Goal: Book appointment/travel/reservation

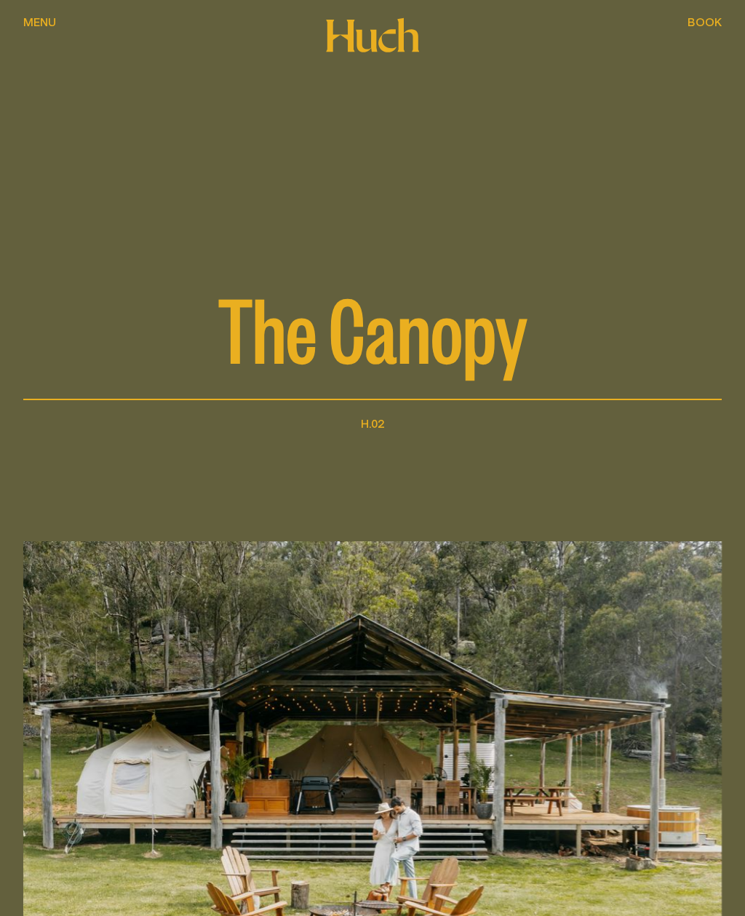
click at [49, 22] on span "Menu" at bounding box center [39, 22] width 33 height 12
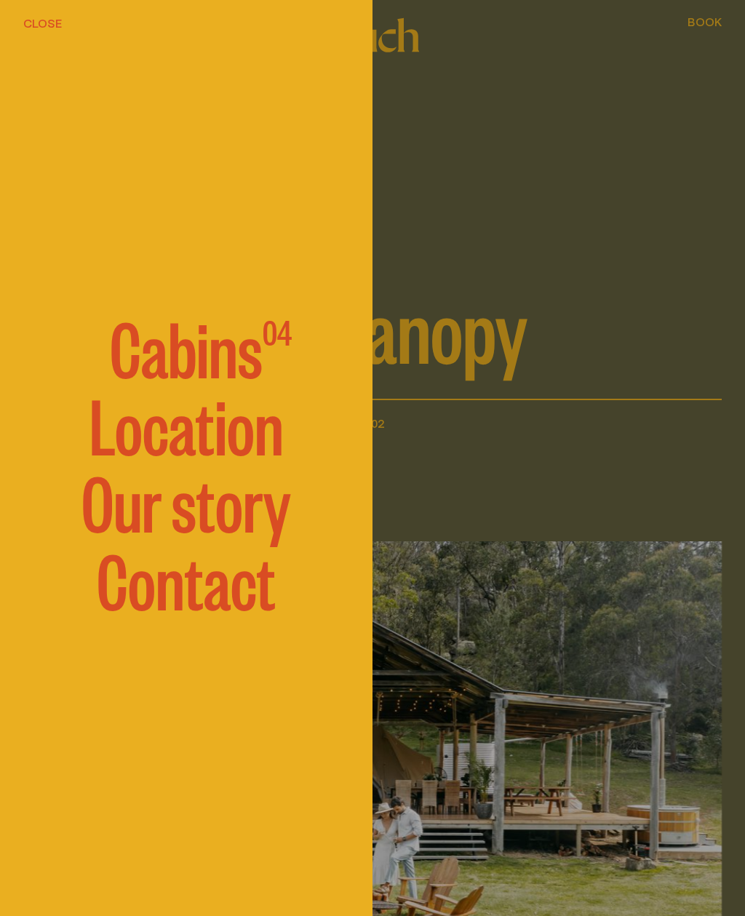
click at [155, 356] on span "Cabins" at bounding box center [186, 346] width 153 height 73
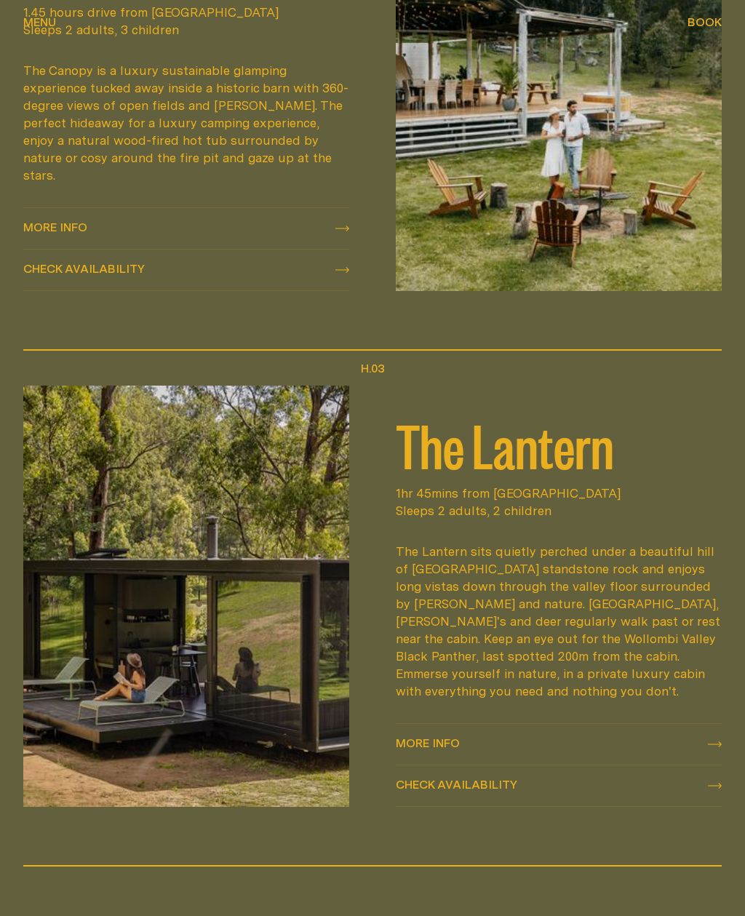
scroll to position [1609, 0]
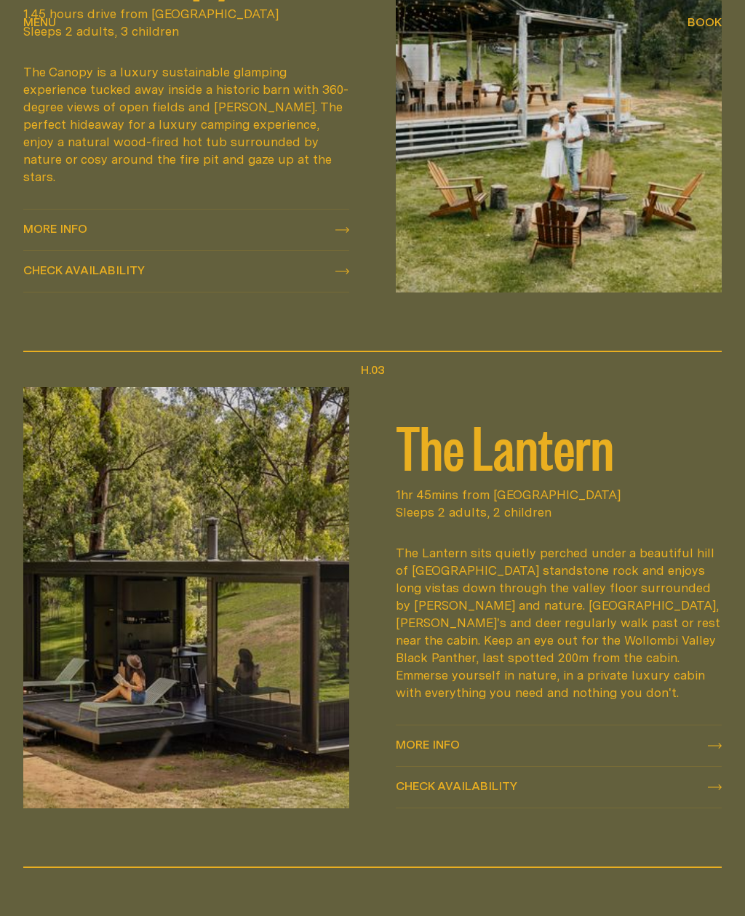
click at [423, 737] on span "More info More info" at bounding box center [428, 745] width 64 height 17
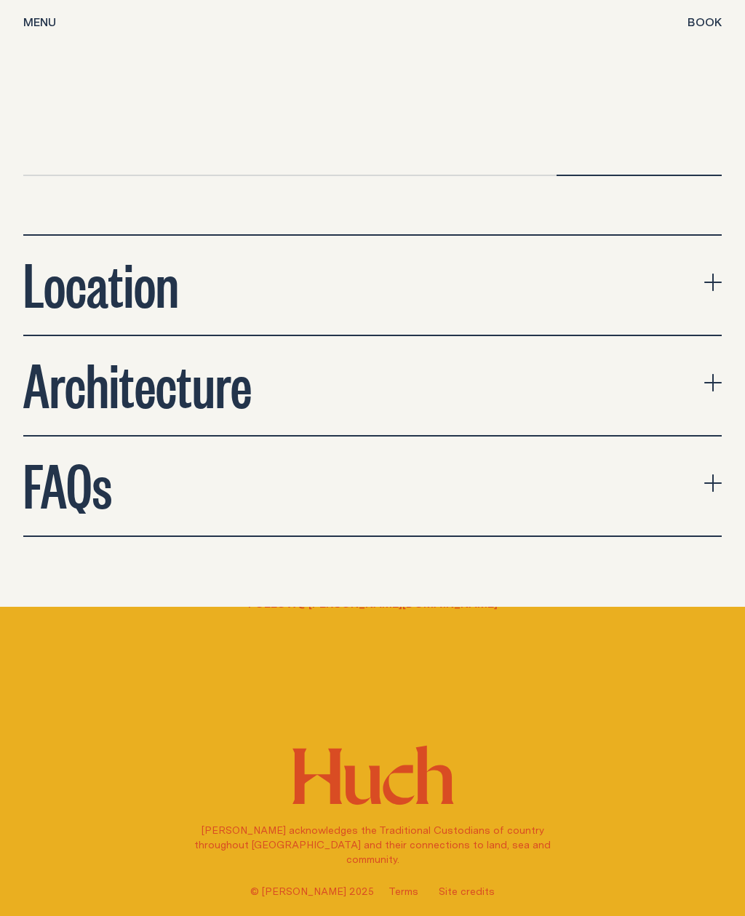
scroll to position [4737, 0]
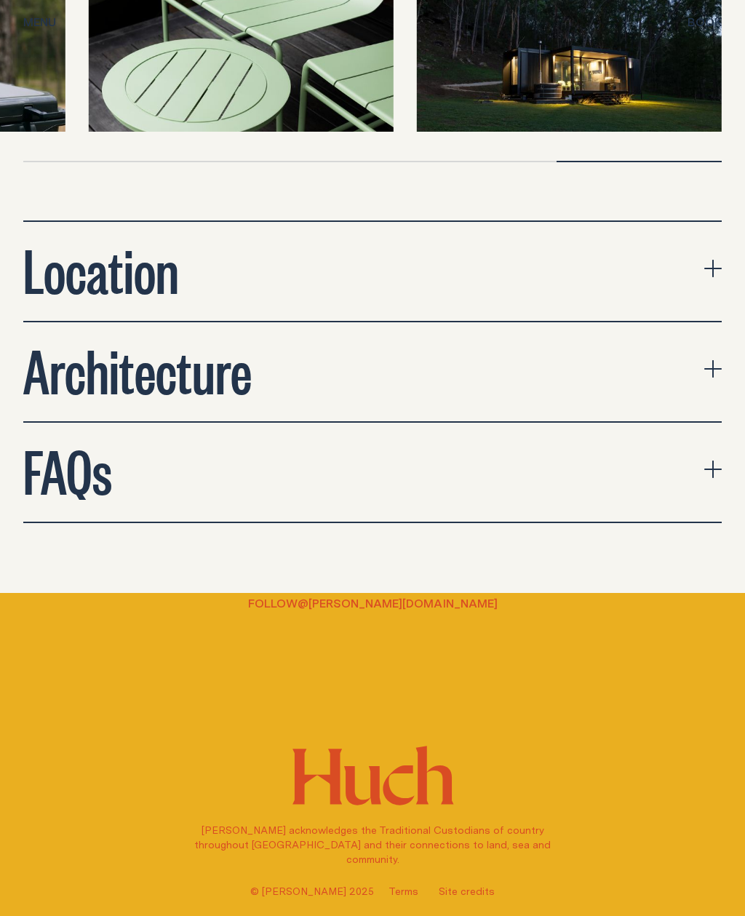
click at [58, 440] on h2 "FAQs" at bounding box center [67, 469] width 89 height 58
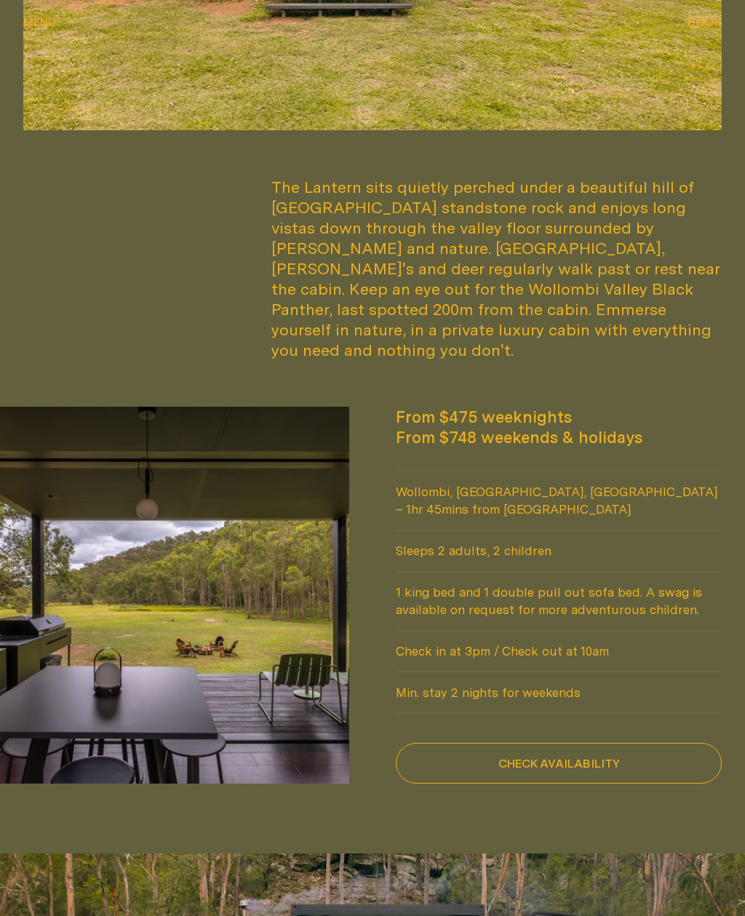
scroll to position [903, 0]
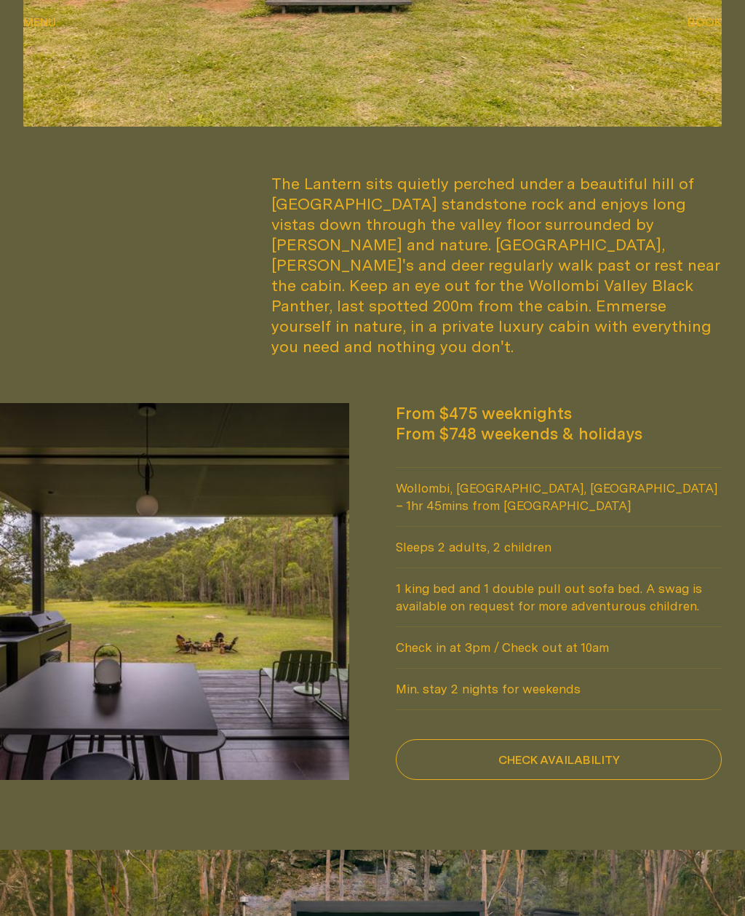
click at [474, 740] on button "Check availability" at bounding box center [559, 760] width 326 height 41
select select "******"
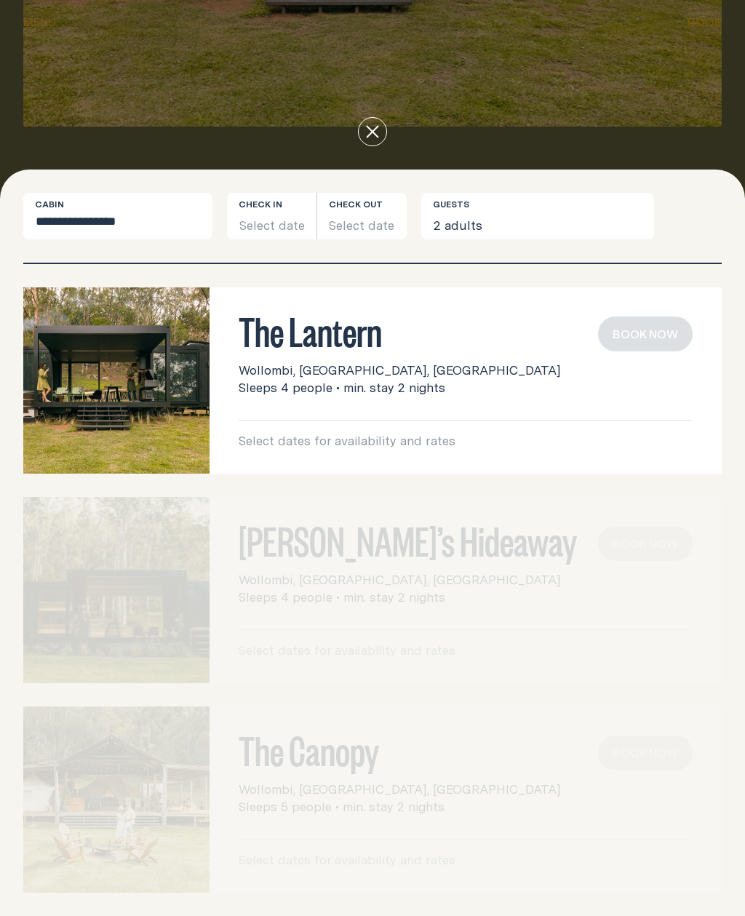
click at [138, 428] on img at bounding box center [116, 380] width 186 height 186
click at [261, 239] on button "Select date" at bounding box center [271, 216] width 89 height 47
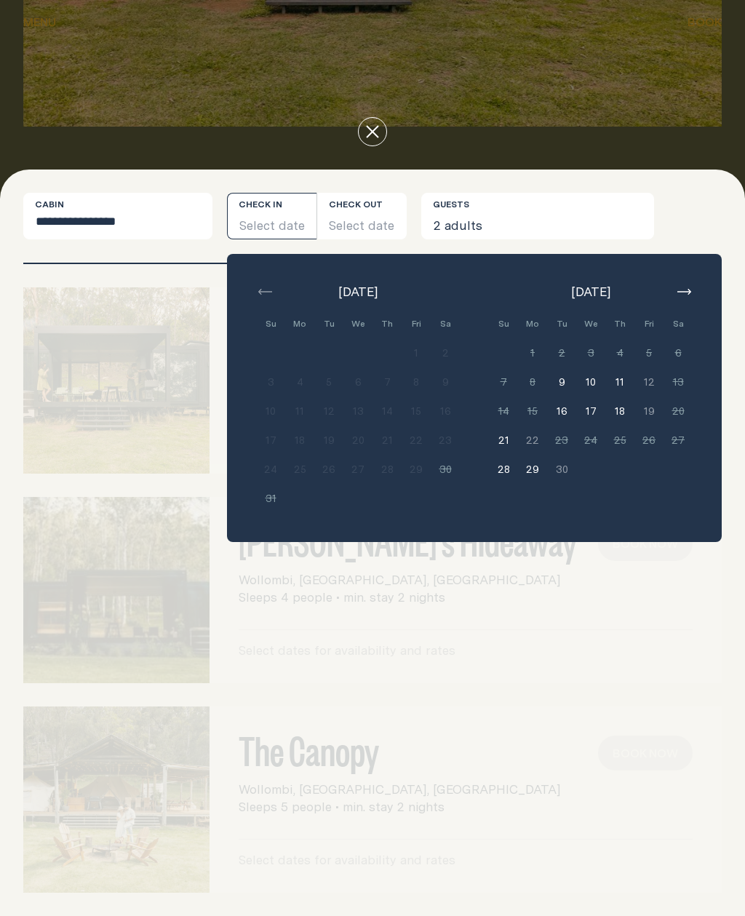
click at [685, 300] on button "button" at bounding box center [683, 291] width 17 height 17
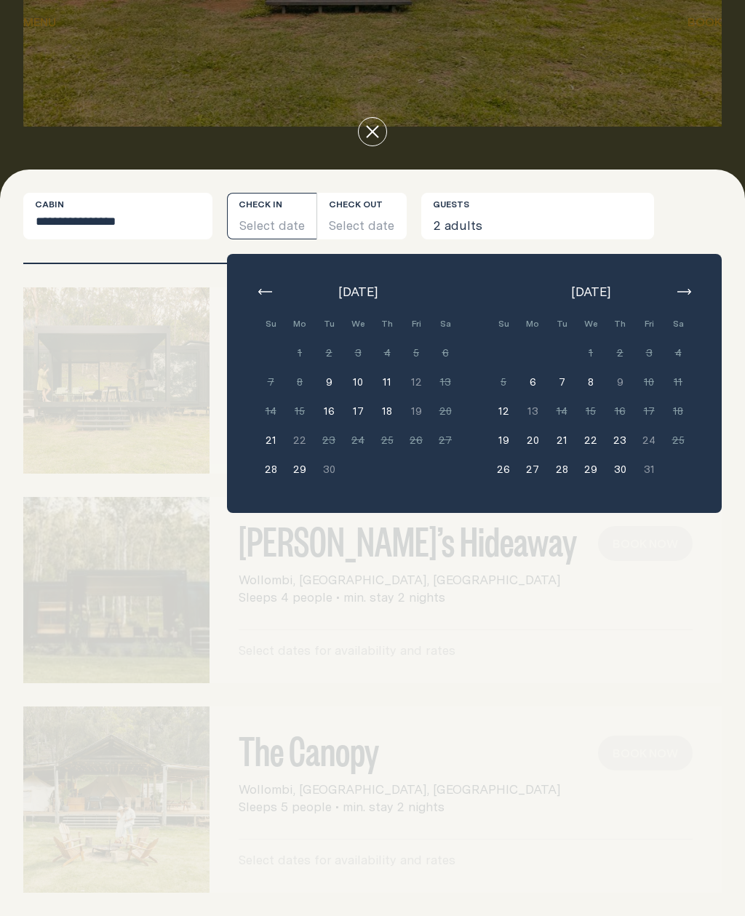
click at [372, 137] on icon "close" at bounding box center [373, 132] width 12 height 12
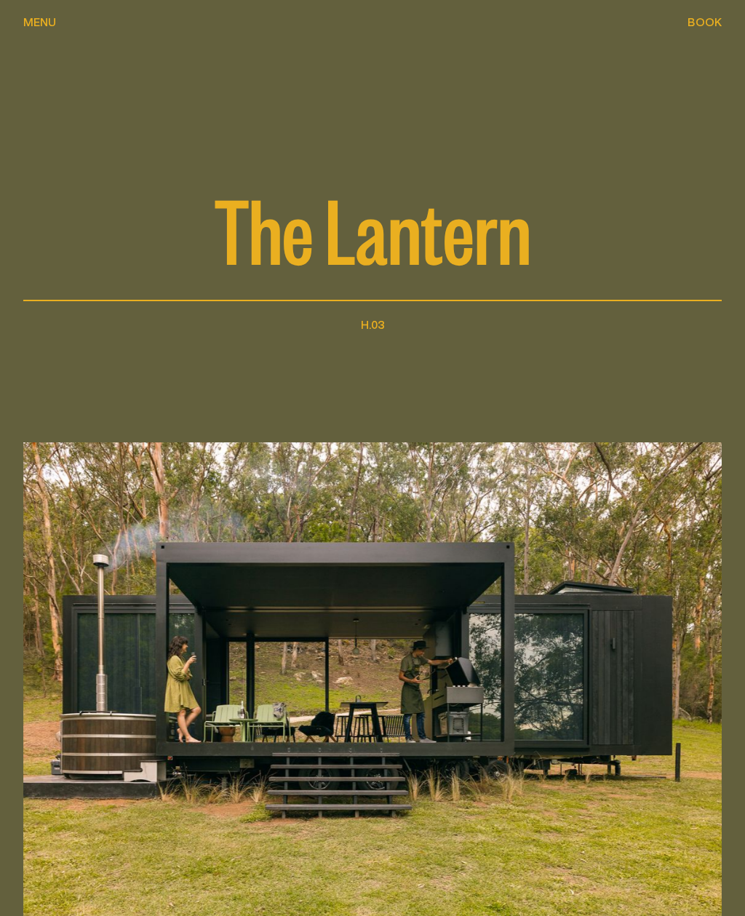
scroll to position [0, 0]
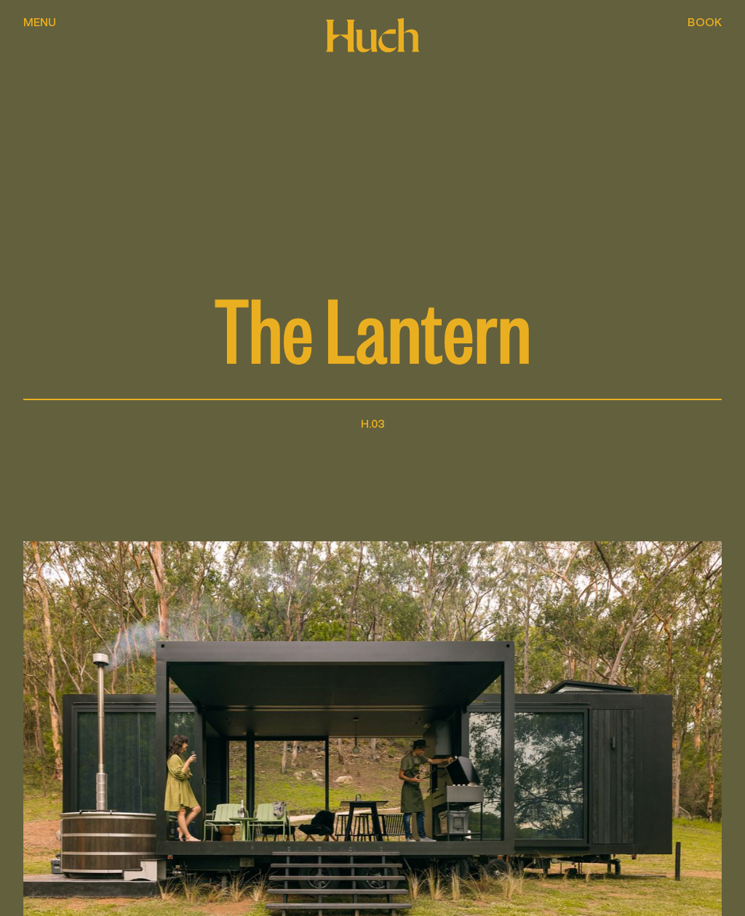
click at [41, 31] on button "Menu Menu" at bounding box center [39, 23] width 33 height 17
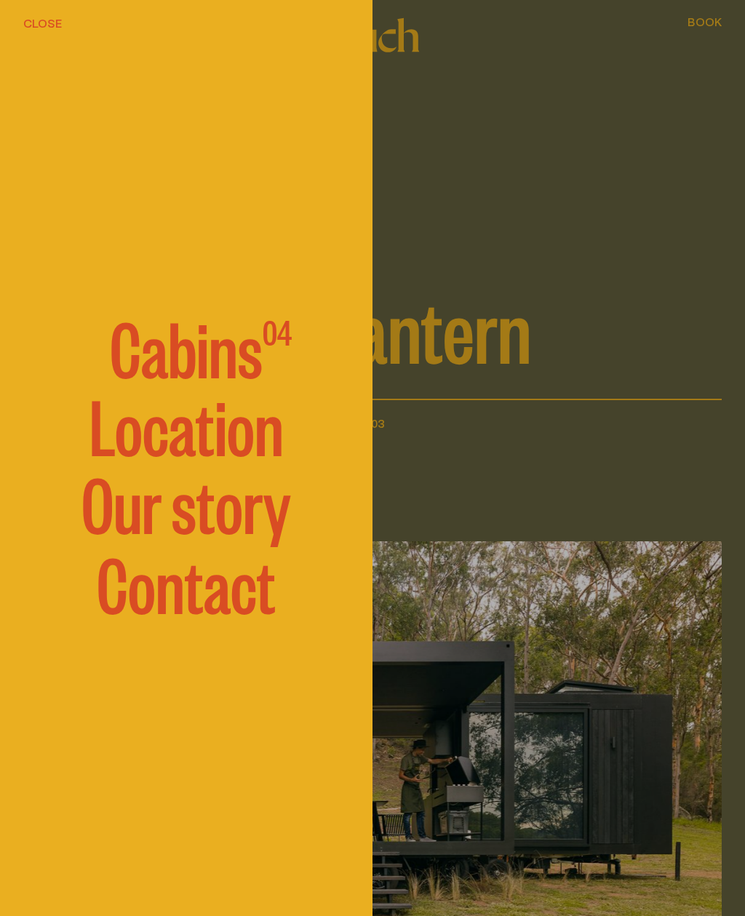
click at [172, 354] on span "Cabins" at bounding box center [186, 346] width 153 height 73
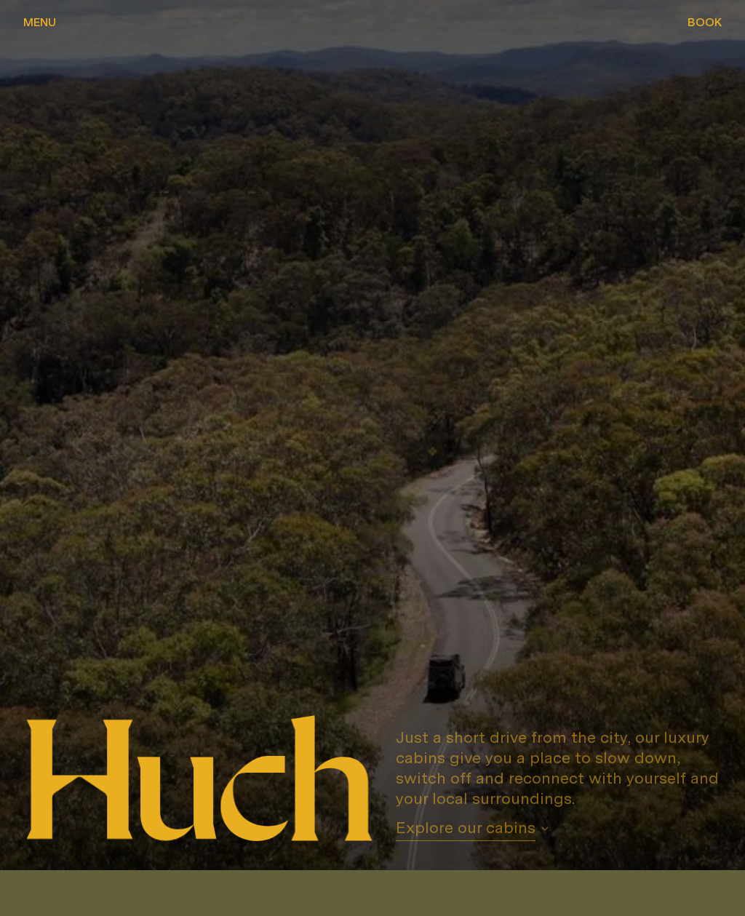
click at [308, 836] on icon at bounding box center [331, 777] width 81 height 125
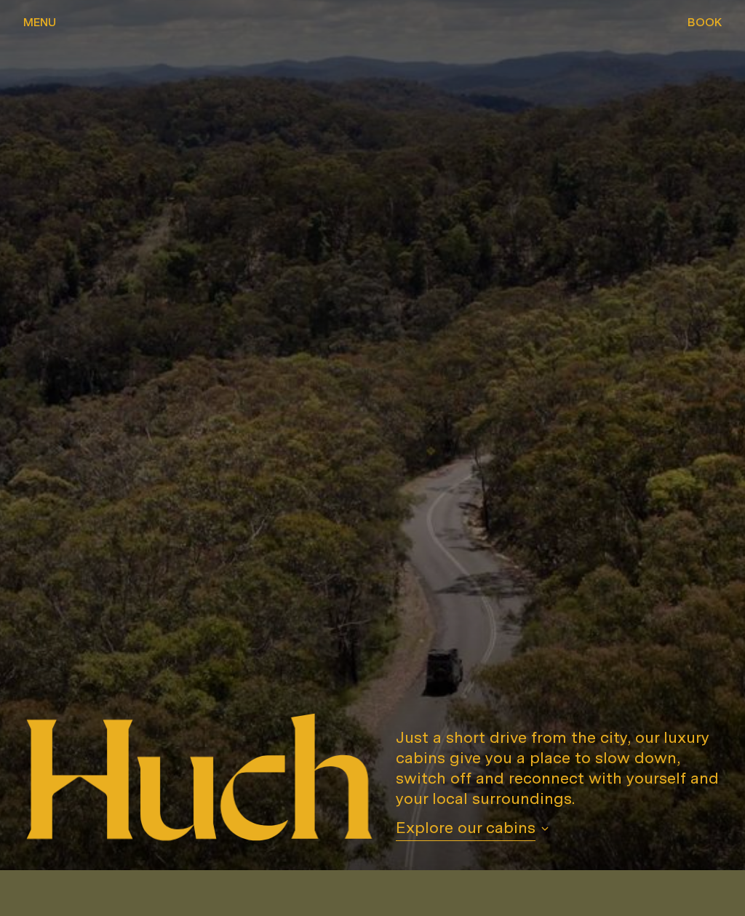
click at [451, 841] on span "Explore our cabins" at bounding box center [466, 829] width 140 height 24
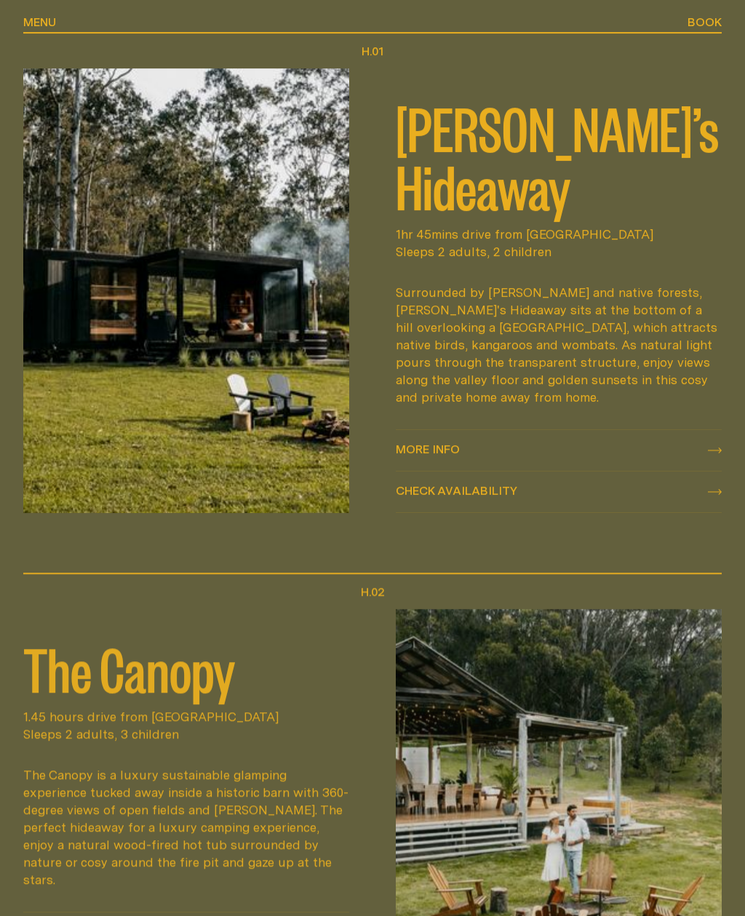
scroll to position [914, 0]
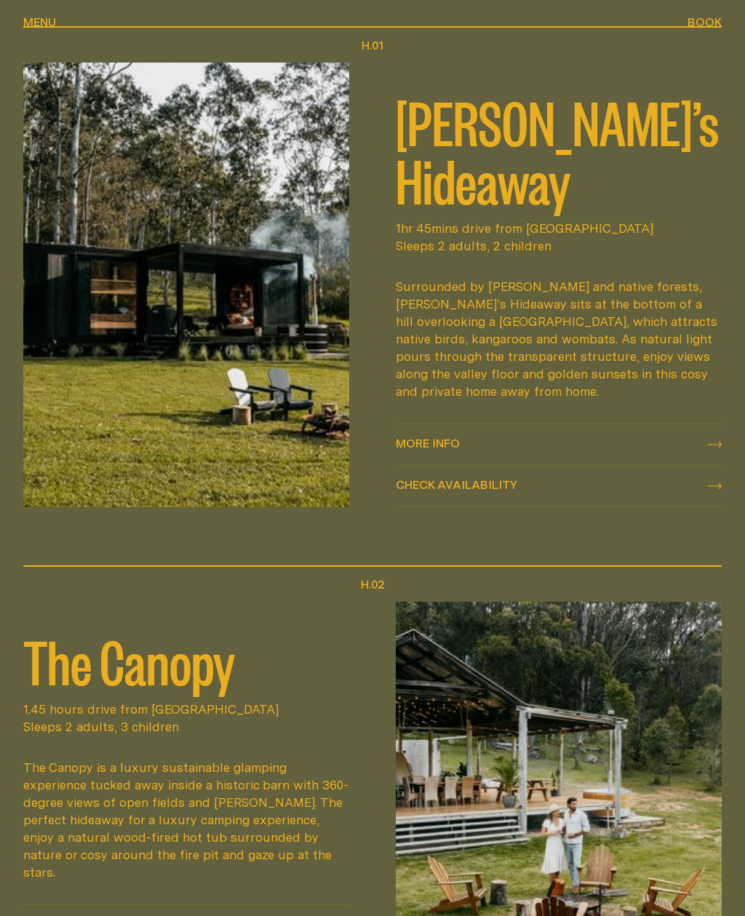
click at [444, 490] on span "Check availability" at bounding box center [456, 496] width 121 height 12
select select "******"
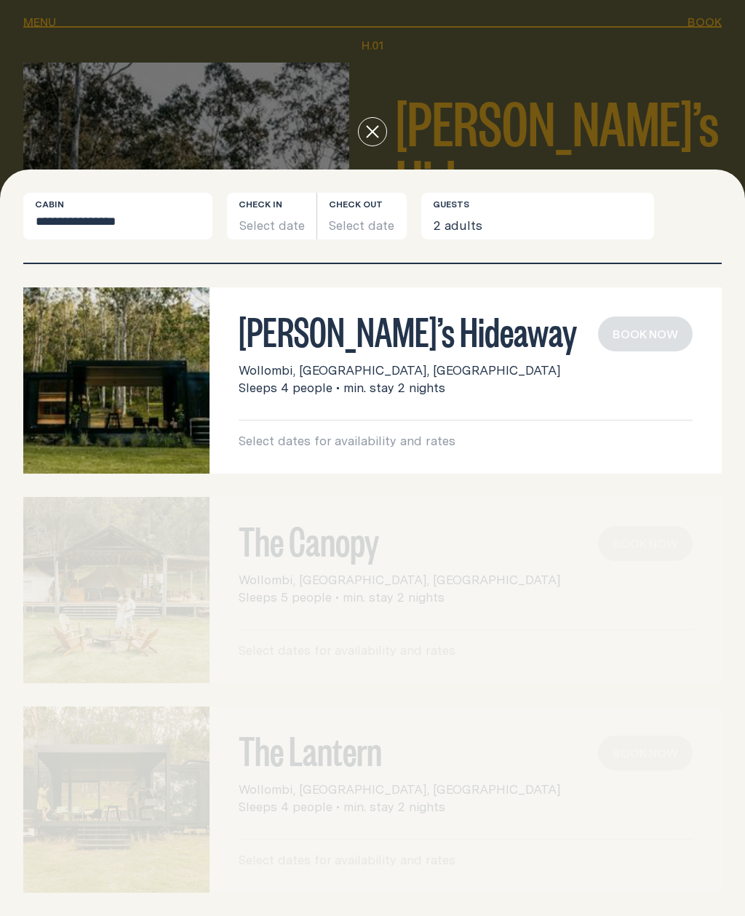
click at [250, 221] on button "Select date" at bounding box center [271, 216] width 89 height 47
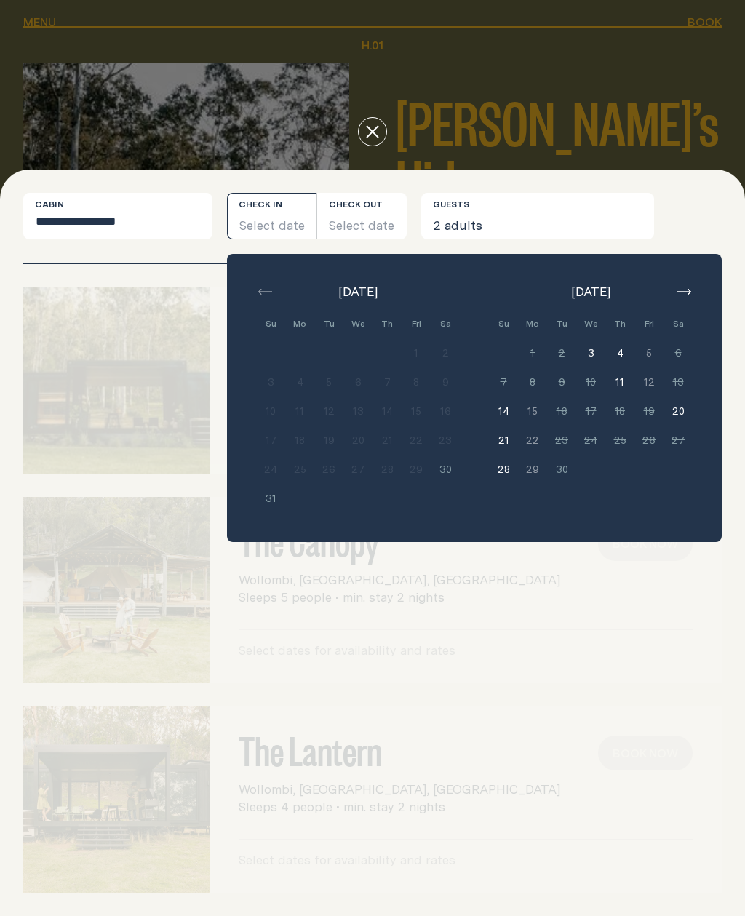
click at [682, 296] on button "button" at bounding box center [683, 291] width 17 height 17
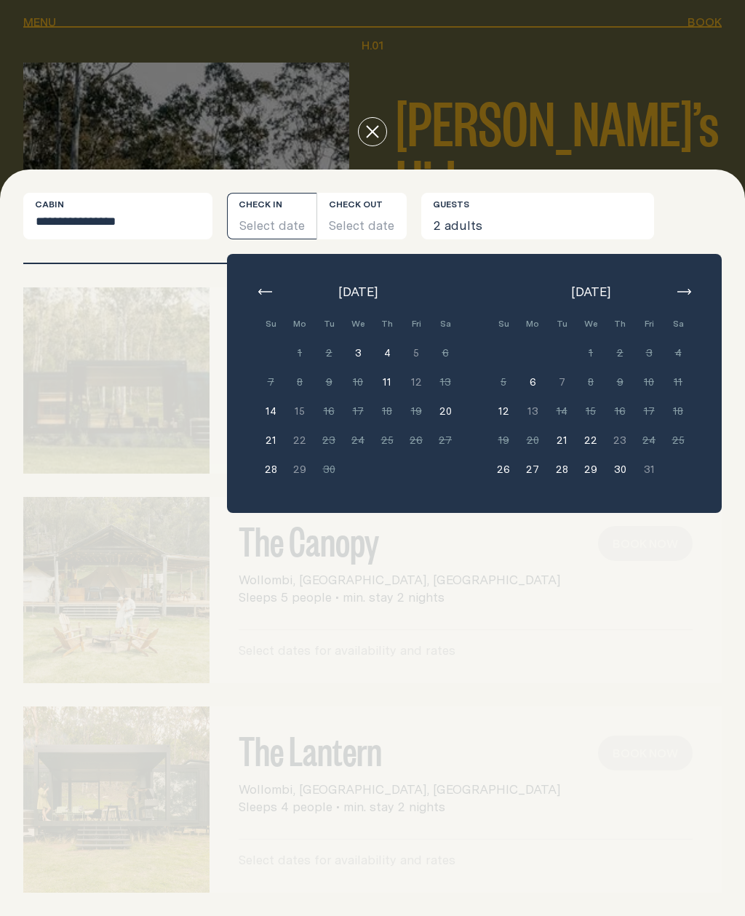
click at [379, 140] on button "close" at bounding box center [372, 131] width 29 height 29
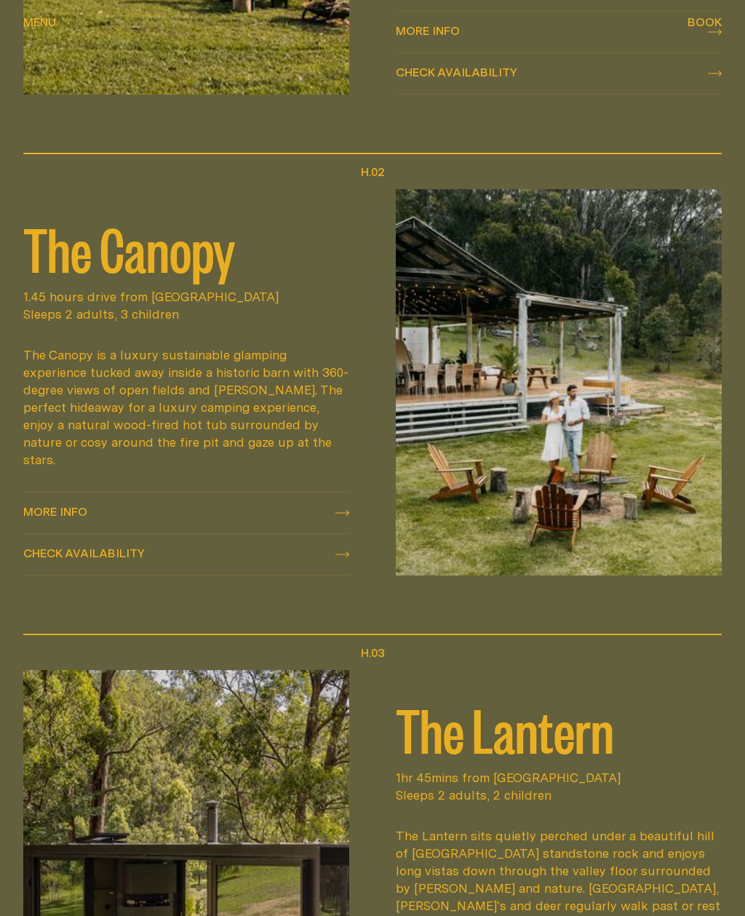
scroll to position [1325, 0]
click at [101, 546] on span "Check availability Check availability" at bounding box center [83, 554] width 121 height 17
select select "******"
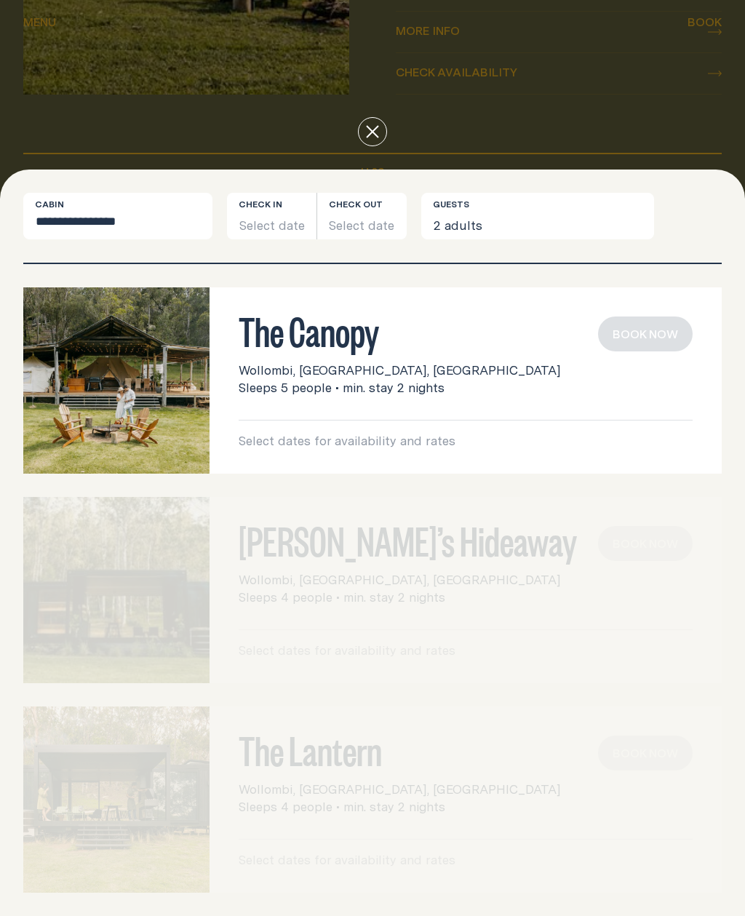
click at [296, 344] on h3 "The Canopy" at bounding box center [466, 330] width 454 height 28
click at [263, 226] on button "Select date" at bounding box center [271, 216] width 89 height 47
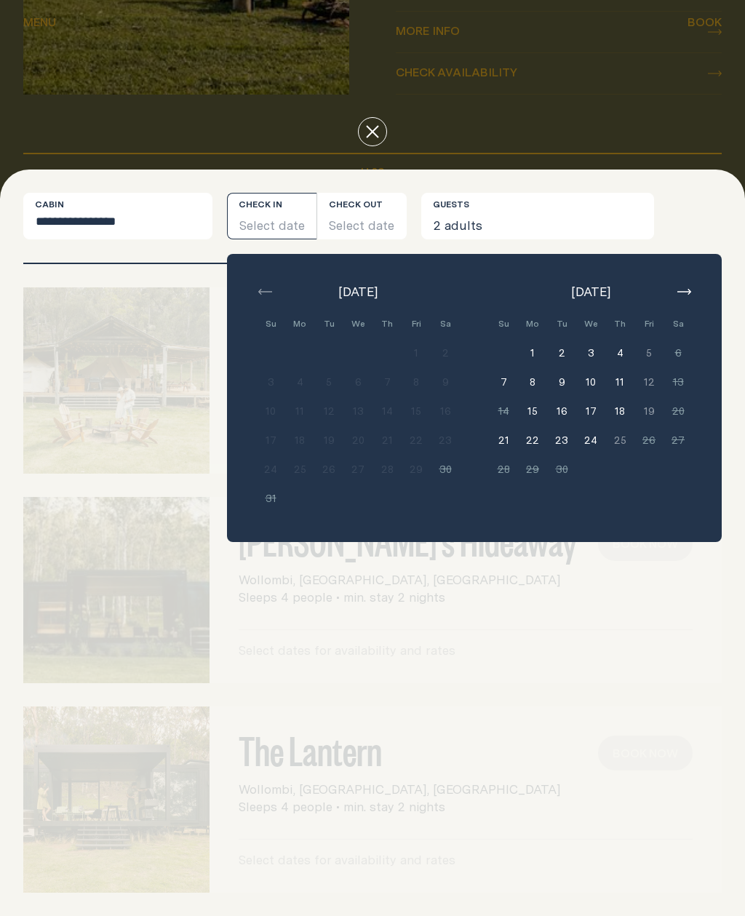
click at [692, 292] on button "button" at bounding box center [683, 291] width 17 height 17
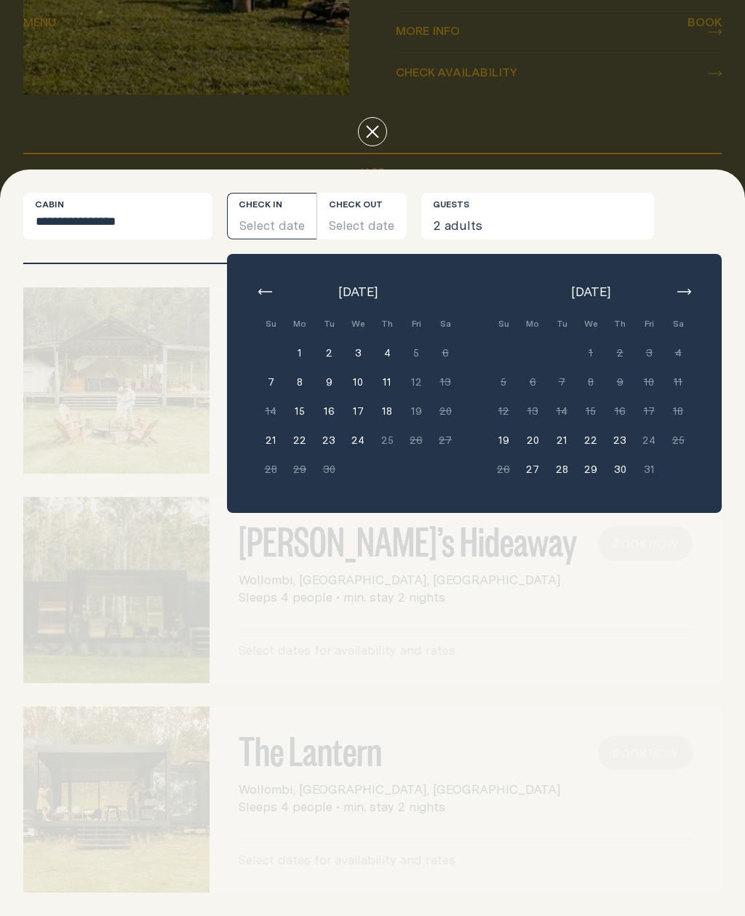
click at [370, 141] on button "close" at bounding box center [372, 131] width 29 height 29
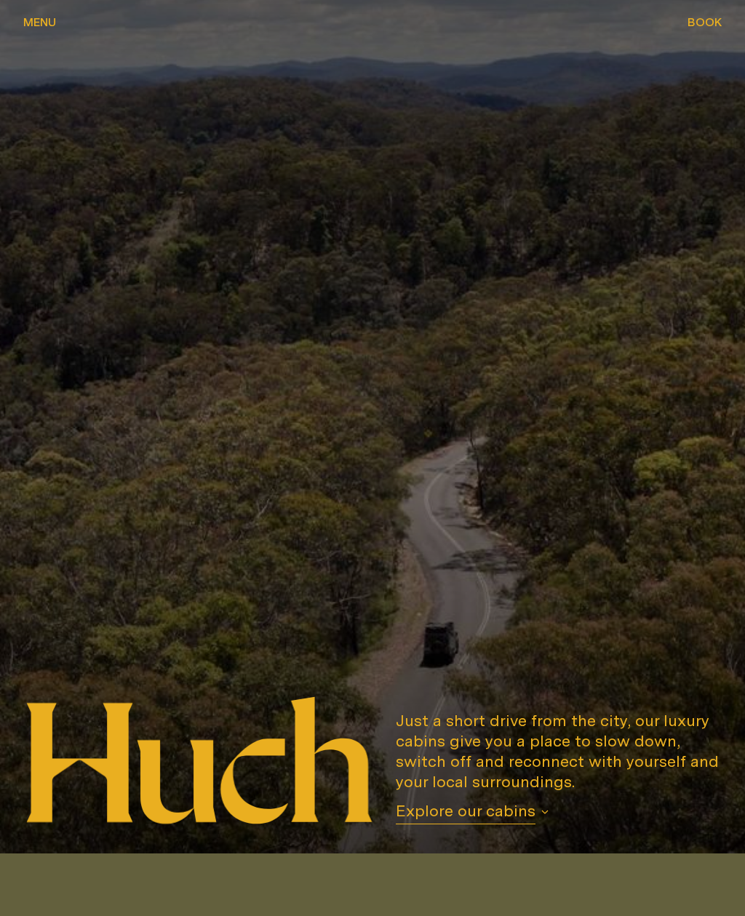
scroll to position [0, 0]
